Goal: Transaction & Acquisition: Purchase product/service

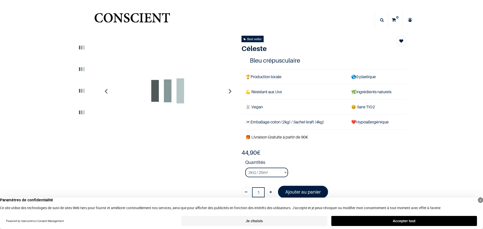
select select "118"
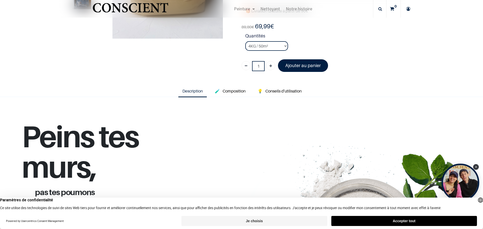
scroll to position [103, 0]
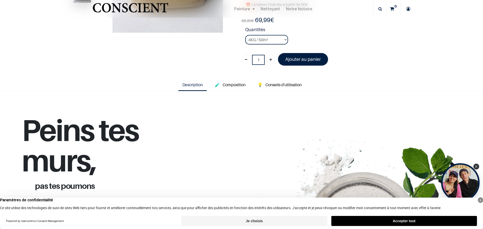
click at [478, 167] on icon "Close Tolstoy widget" at bounding box center [476, 167] width 3 height 3
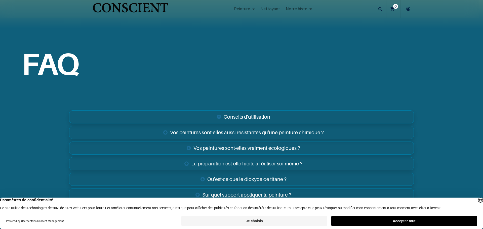
scroll to position [803, 0]
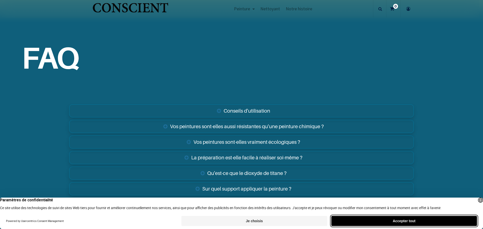
click at [380, 221] on button "Accepter tout" at bounding box center [404, 221] width 146 height 10
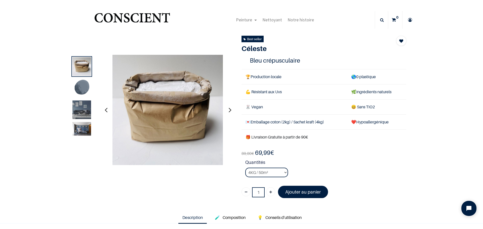
click at [86, 106] on img at bounding box center [81, 109] width 19 height 19
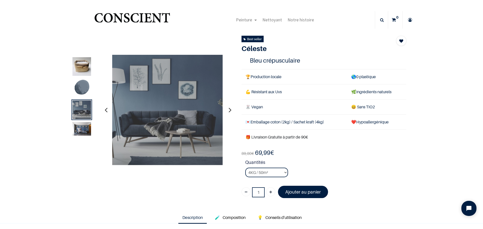
click at [79, 132] on img at bounding box center [81, 129] width 19 height 14
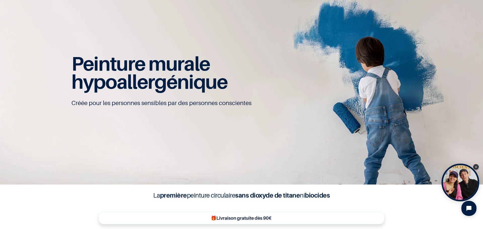
scroll to position [53, 0]
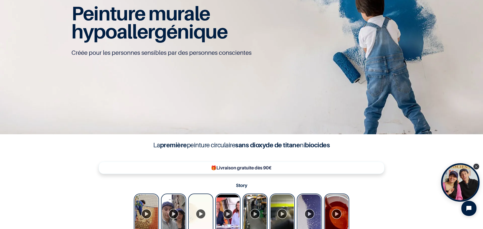
click at [476, 167] on icon "Close Tolstoy widget" at bounding box center [476, 167] width 3 height 3
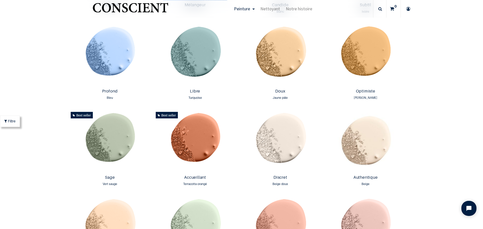
scroll to position [367, 0]
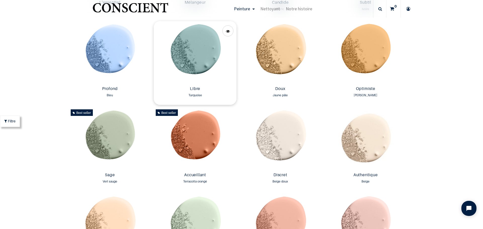
click at [195, 55] on img at bounding box center [195, 52] width 83 height 63
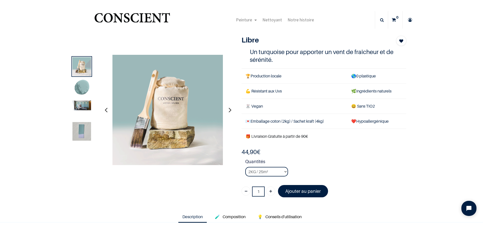
click at [82, 105] on img at bounding box center [81, 105] width 19 height 10
